Goal: Task Accomplishment & Management: Manage account settings

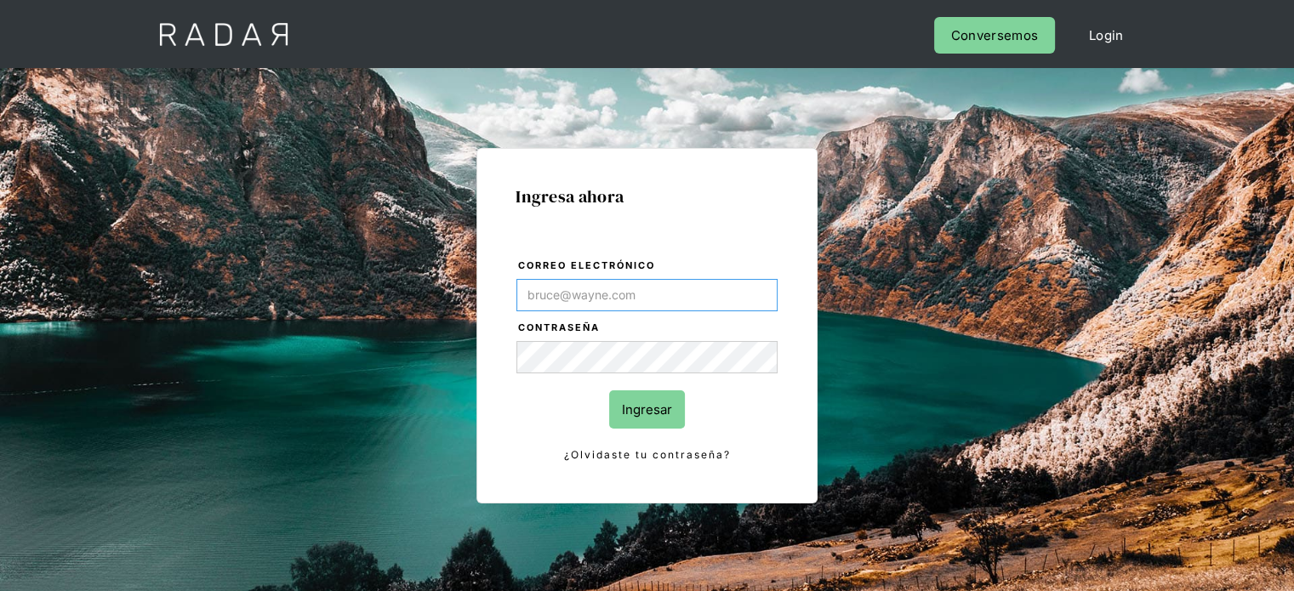
click at [622, 282] on input "Correo electrónico" at bounding box center [646, 295] width 261 height 32
type input "[EMAIL_ADDRESS][DOMAIN_NAME]"
click at [635, 395] on input "Ingresar" at bounding box center [647, 409] width 76 height 38
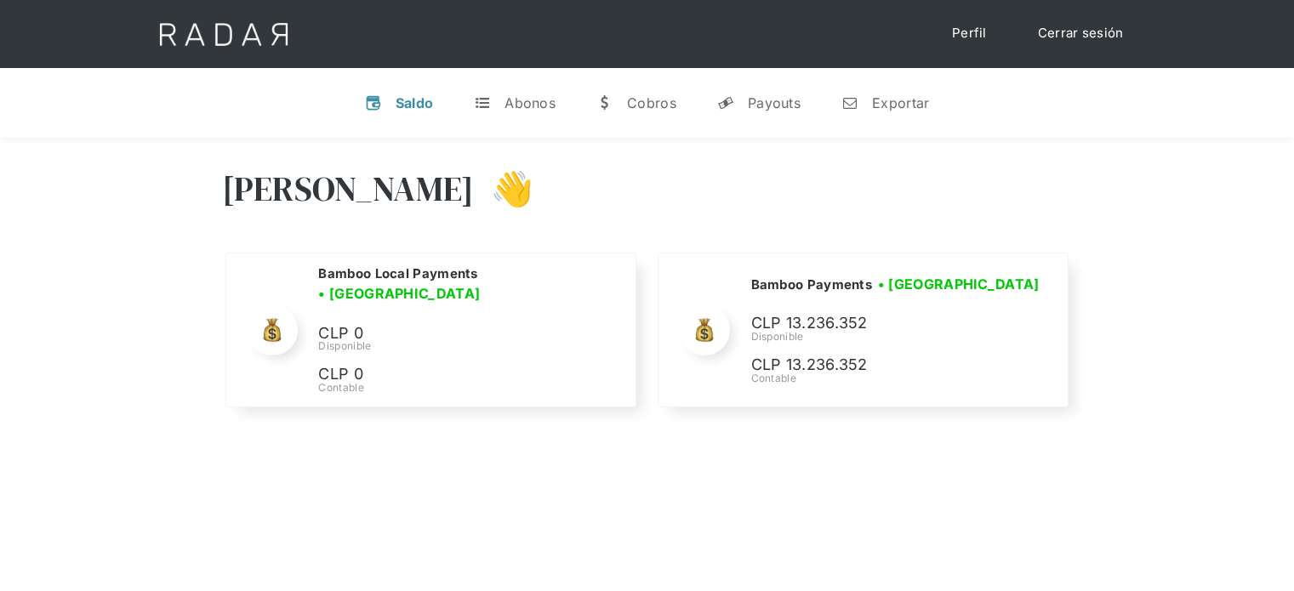
click at [964, 230] on div "[PERSON_NAME] 👋" at bounding box center [647, 202] width 851 height 102
